Goal: Task Accomplishment & Management: Manage account settings

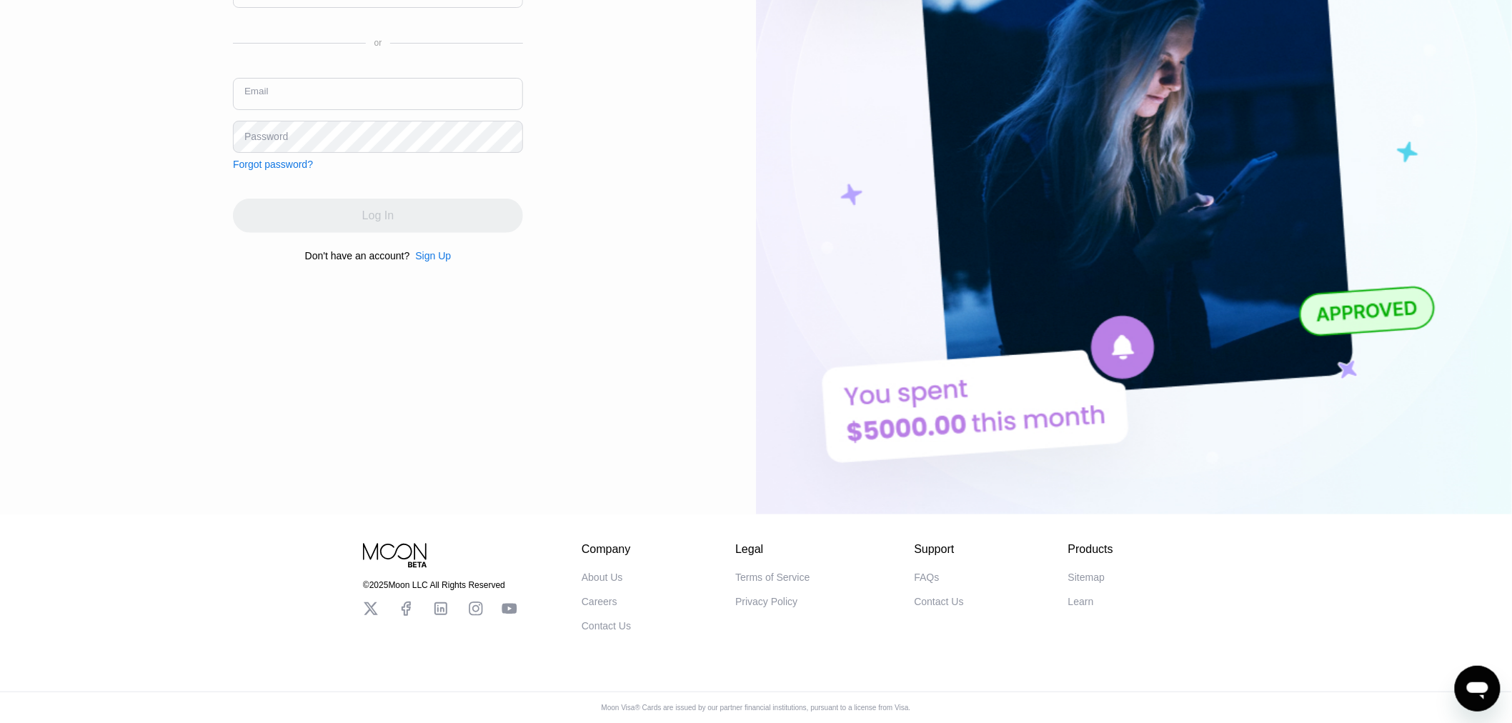
click at [352, 88] on input "text" at bounding box center [378, 94] width 290 height 32
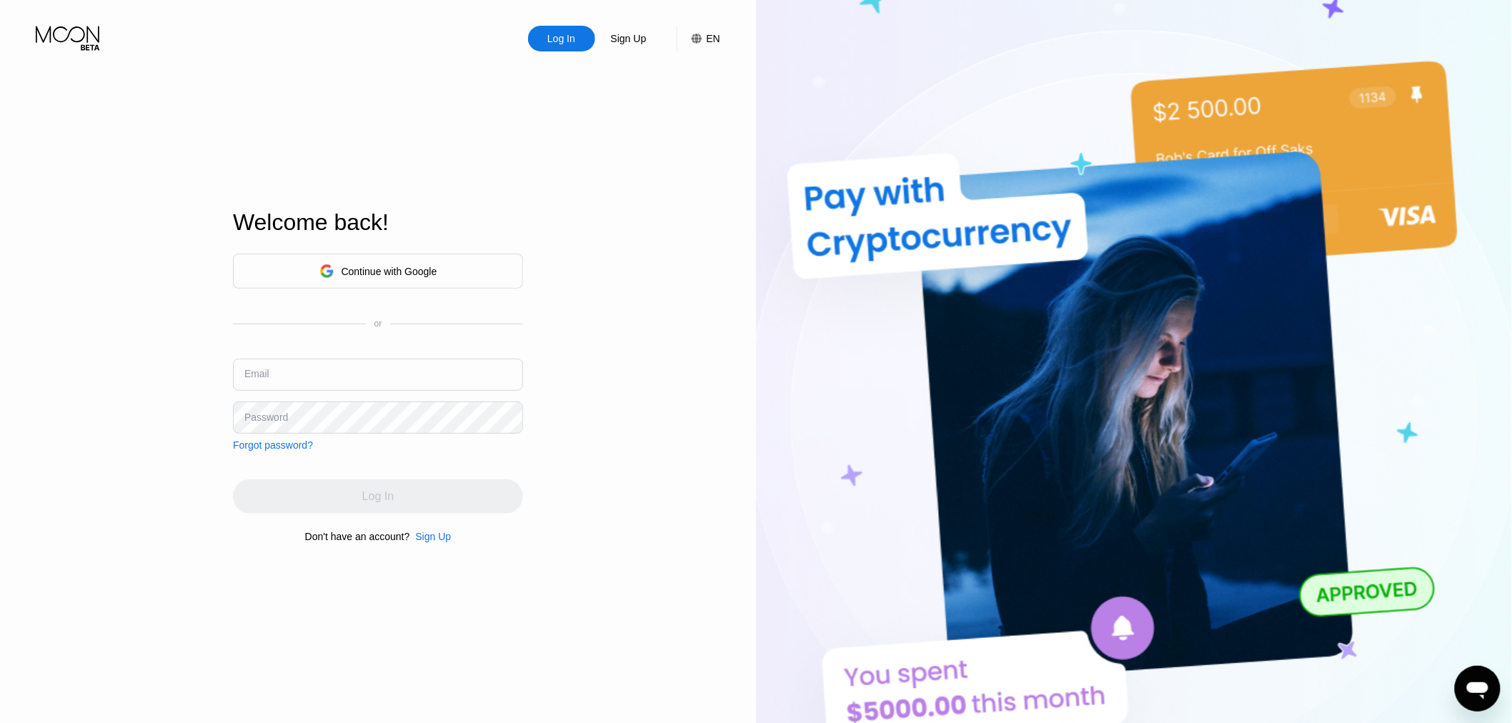
click at [264, 382] on input "text" at bounding box center [378, 375] width 290 height 32
click at [280, 375] on input "text" at bounding box center [378, 375] width 290 height 32
click at [284, 372] on input "text" at bounding box center [378, 375] width 290 height 32
click at [0, 136] on div "Log In Sign Up EN Language Select an item Save Welcome back! Continue with Goog…" at bounding box center [378, 397] width 756 height 795
click at [369, 367] on input "text" at bounding box center [378, 375] width 290 height 32
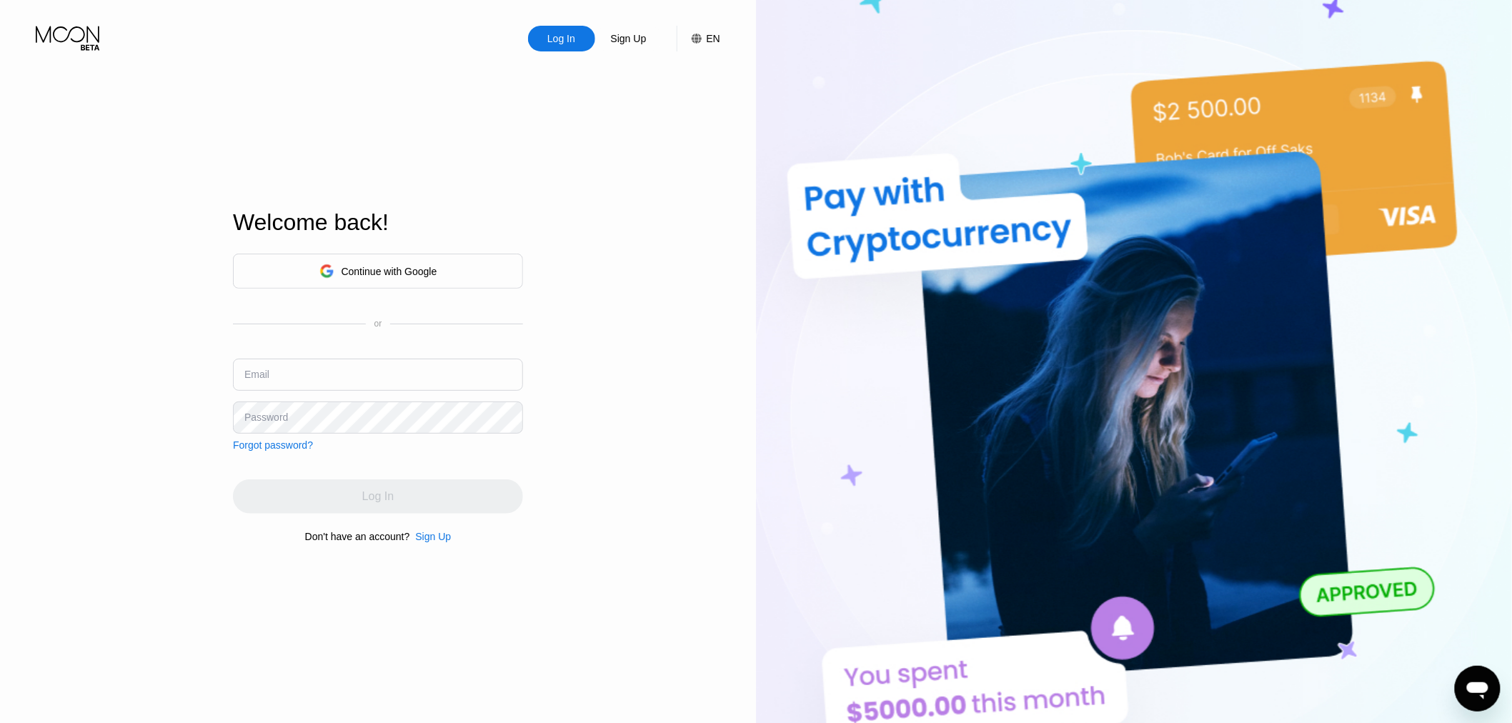
click at [408, 354] on div "Continue with Google or Email Password Forgot password?" at bounding box center [378, 352] width 290 height 197
drag, startPoint x: 411, startPoint y: 387, endPoint x: 409, endPoint y: 379, distance: 8.0
click at [411, 384] on input "text" at bounding box center [378, 375] width 290 height 32
click at [389, 266] on div "Continue with Google" at bounding box center [390, 271] width 96 height 11
click at [344, 277] on div "Continue with Google" at bounding box center [378, 271] width 118 height 22
